Goal: Task Accomplishment & Management: Use online tool/utility

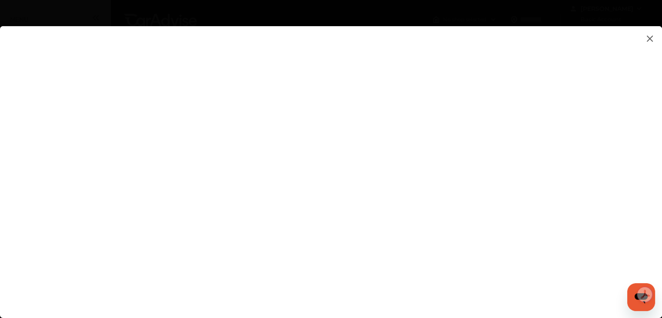
click at [525, 121] on flutter-view at bounding box center [331, 163] width 662 height 274
click at [569, 116] on flutter-view at bounding box center [331, 163] width 662 height 274
click at [434, 244] on flutter-view at bounding box center [331, 163] width 662 height 274
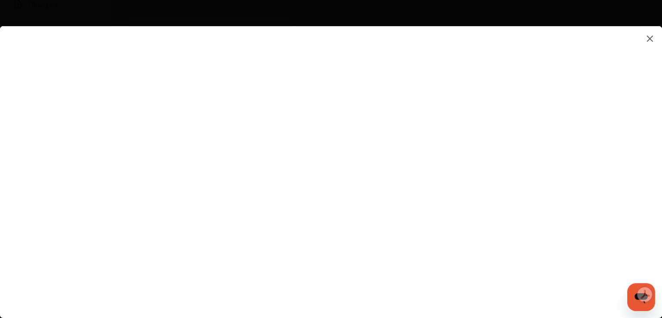
click at [419, 161] on flutter-view at bounding box center [331, 163] width 662 height 274
click at [423, 131] on flutter-view at bounding box center [331, 163] width 662 height 274
click at [423, 129] on flutter-view at bounding box center [331, 163] width 662 height 274
click at [426, 123] on flutter-view at bounding box center [331, 163] width 662 height 274
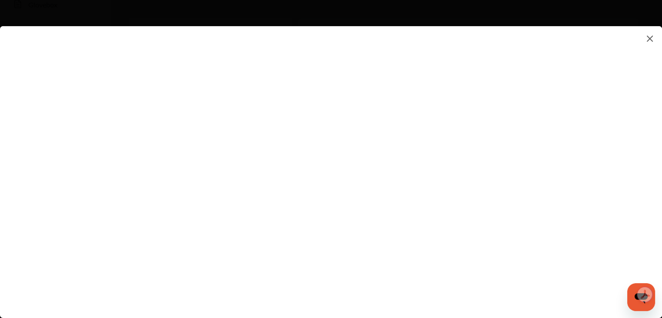
scroll to position [0, 0]
click at [411, 133] on flutter-view at bounding box center [331, 163] width 662 height 274
click at [650, 39] on img at bounding box center [649, 38] width 10 height 11
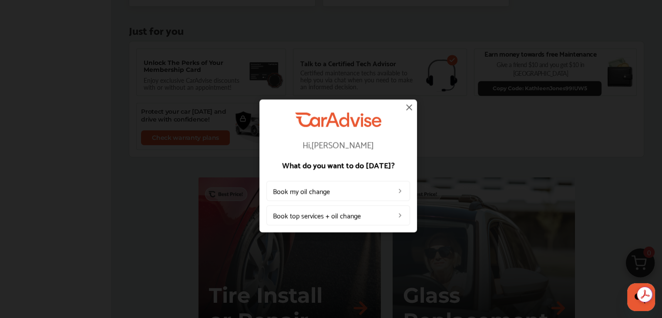
click at [406, 109] on img at bounding box center [409, 107] width 10 height 10
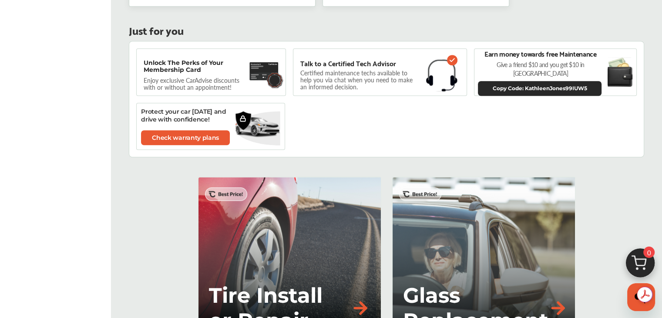
click at [407, 110] on div "Unlock The Perks of Your Membership Card Enjoy exclusive CarAdvise discounts wi…" at bounding box center [386, 99] width 515 height 116
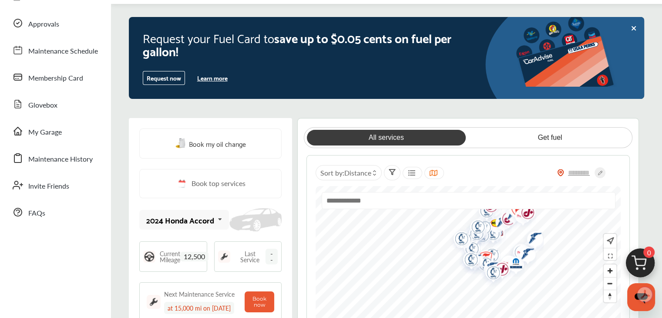
scroll to position [87, 0]
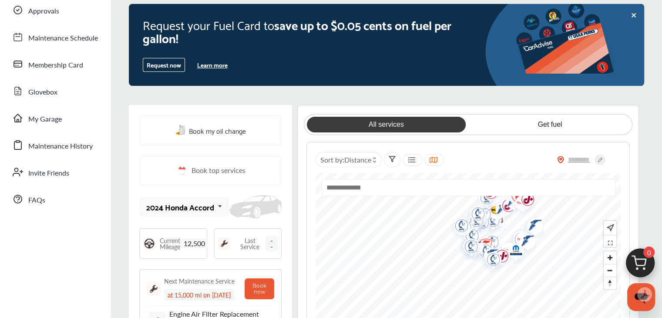
click at [196, 244] on span "12,500" at bounding box center [194, 243] width 28 height 10
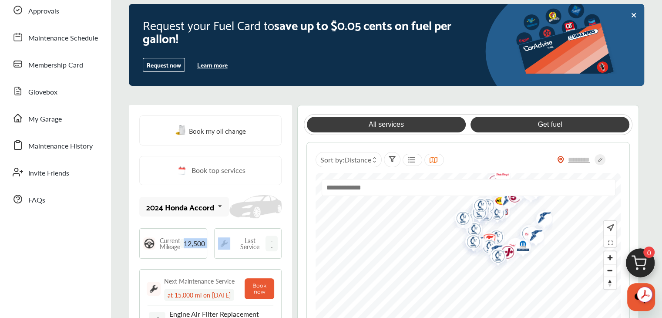
click at [542, 123] on link "Get fuel" at bounding box center [549, 125] width 159 height 16
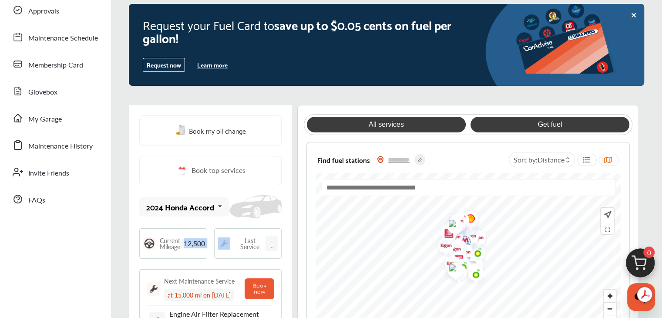
click at [353, 126] on link "All services" at bounding box center [386, 125] width 159 height 16
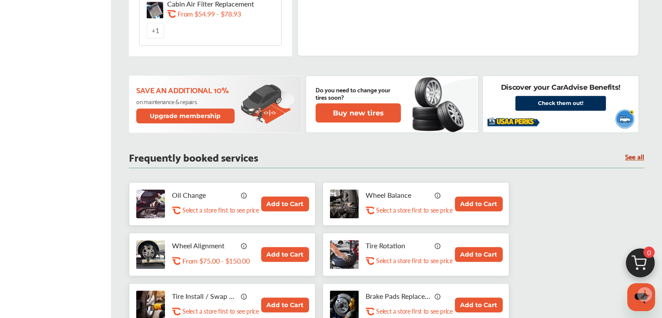
scroll to position [435, 0]
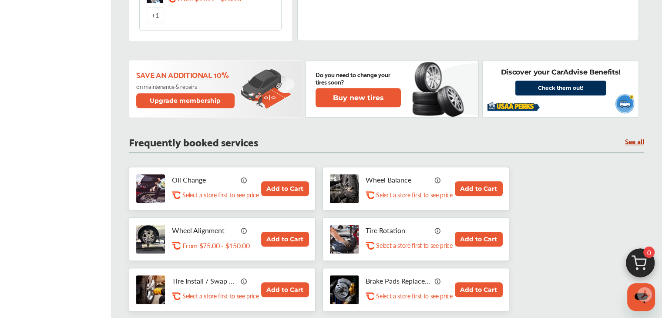
click at [387, 249] on p "Select a store first to see price" at bounding box center [414, 245] width 76 height 8
click at [369, 234] on p "Tire Rotation" at bounding box center [397, 230] width 65 height 8
click at [349, 249] on img at bounding box center [344, 238] width 29 height 29
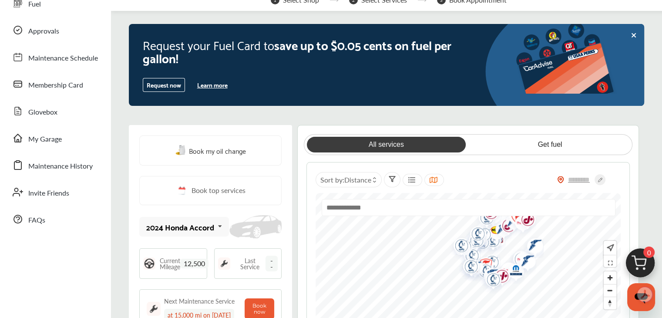
scroll to position [44, 0]
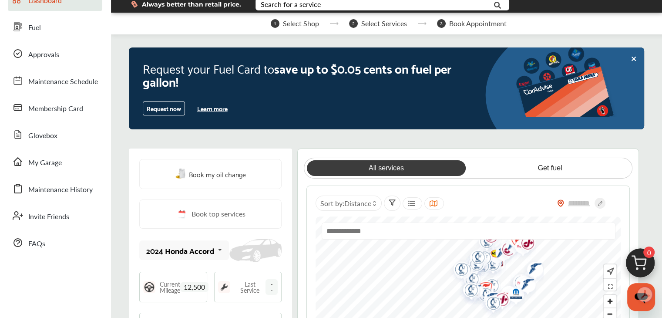
click at [218, 215] on span "Book top services" at bounding box center [218, 213] width 54 height 11
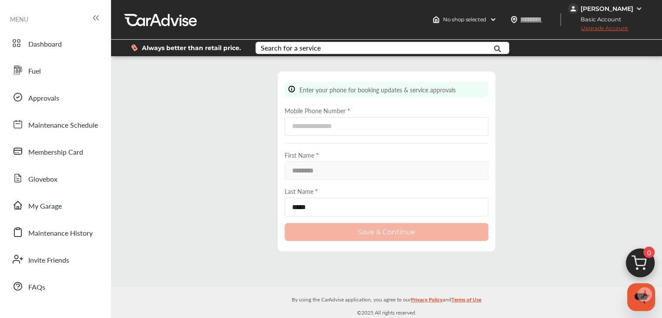
click at [94, 21] on icon at bounding box center [95, 18] width 10 height 10
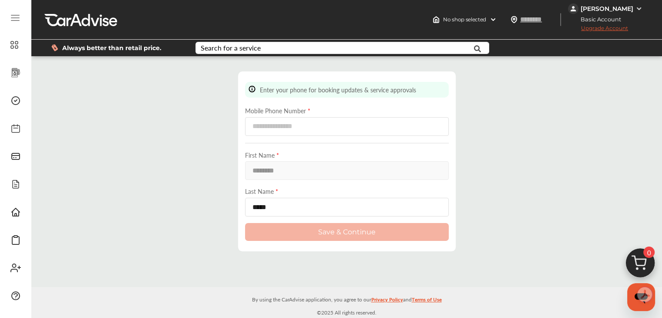
click at [20, 19] on div at bounding box center [15, 18] width 23 height 17
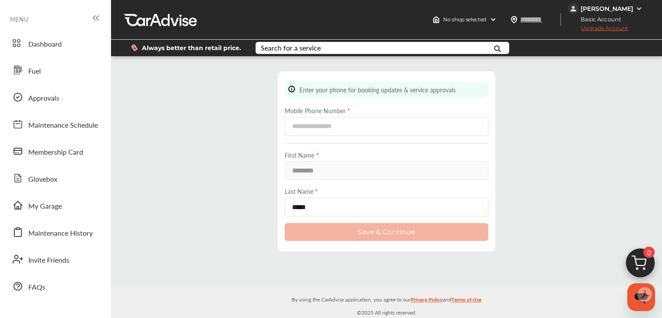
click at [147, 22] on div at bounding box center [160, 19] width 73 height 13
